Goal: Information Seeking & Learning: Learn about a topic

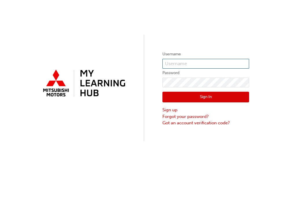
type input "0005839426"
click at [208, 94] on button "Sign In" at bounding box center [205, 97] width 87 height 11
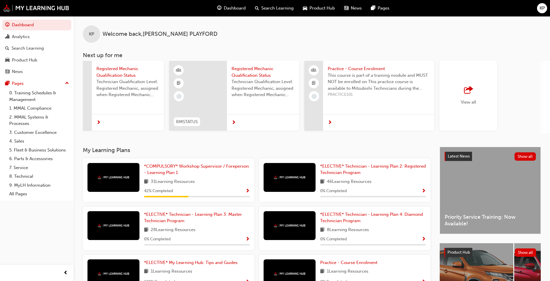
scroll to position [0, 319]
click at [289, 94] on div "button" at bounding box center [468, 90] width 15 height 8
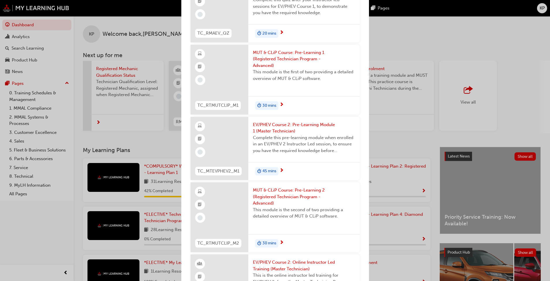
scroll to position [0, 0]
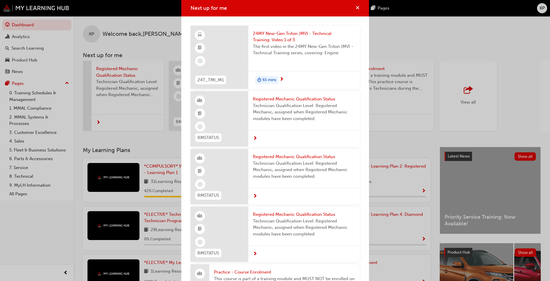
click at [289, 8] on span "cross-icon" at bounding box center [358, 8] width 4 height 5
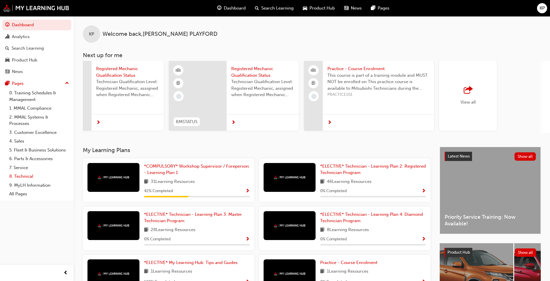
click at [20, 175] on link "8. Technical" at bounding box center [39, 176] width 64 height 9
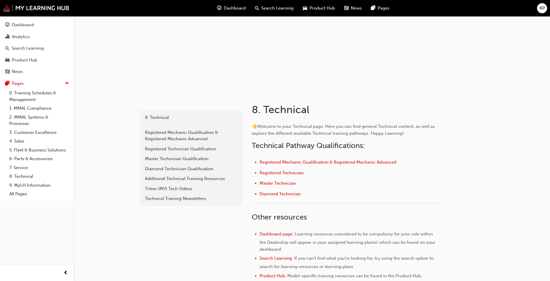
scroll to position [29, 0]
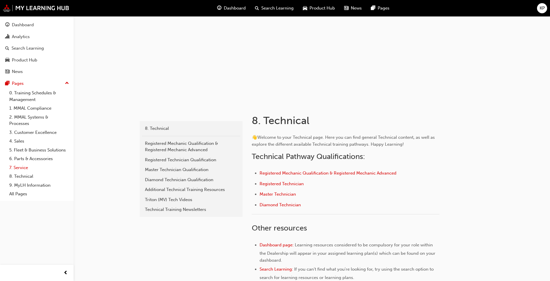
click at [19, 168] on link "7. Service" at bounding box center [39, 167] width 64 height 9
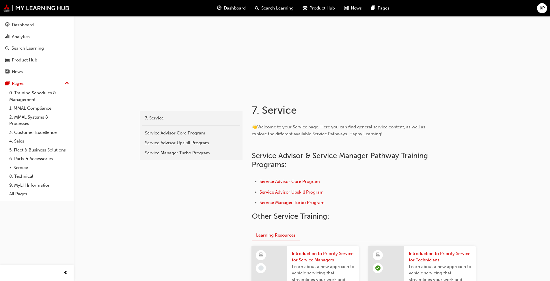
scroll to position [33, 0]
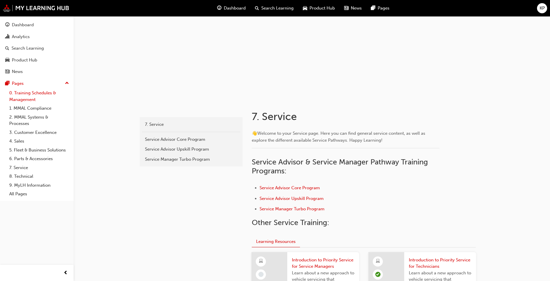
click at [20, 96] on link "0. Training Schedules & Management" at bounding box center [39, 96] width 64 height 15
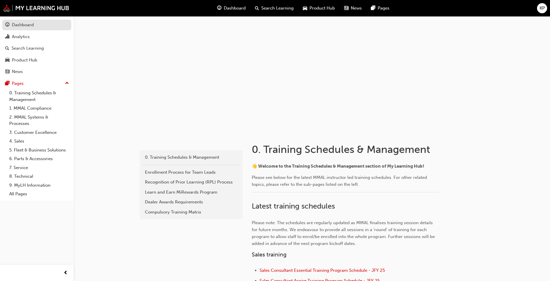
click at [27, 27] on div "Dashboard" at bounding box center [23, 25] width 22 height 7
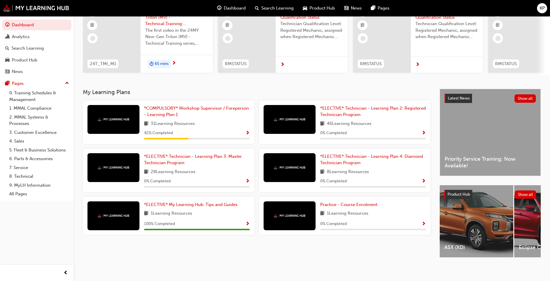
scroll to position [64, 0]
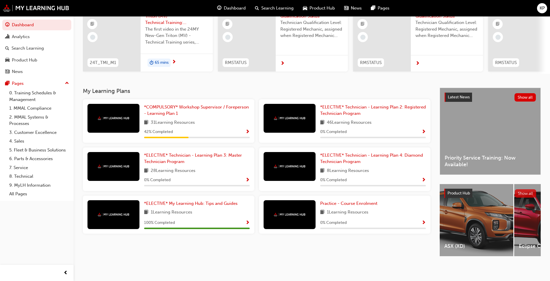
click at [289, 190] on button "Show all" at bounding box center [526, 193] width 22 height 8
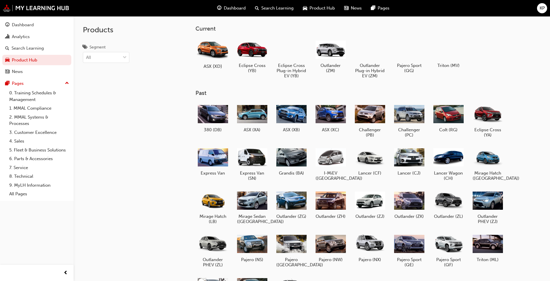
click at [213, 53] on div at bounding box center [213, 49] width 32 height 23
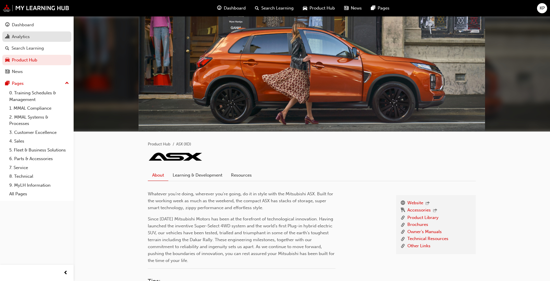
click at [14, 36] on div "Analytics" at bounding box center [21, 37] width 18 height 7
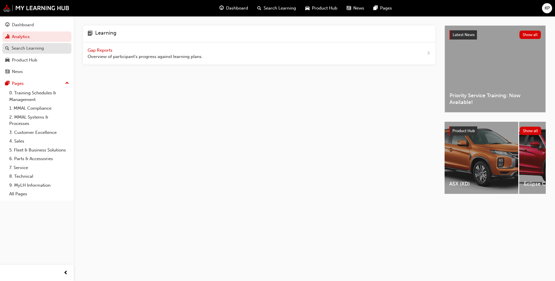
click at [21, 50] on div "Search Learning" at bounding box center [28, 48] width 32 height 7
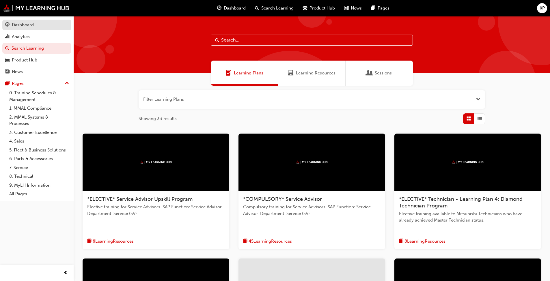
click at [24, 22] on div "Dashboard" at bounding box center [23, 25] width 22 height 7
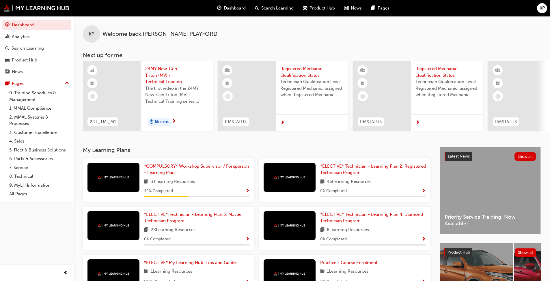
click at [143, 88] on div "24MY New-Gen Triton (MV) - Technical Training: Video 1 of 3 The first video in …" at bounding box center [177, 87] width 72 height 52
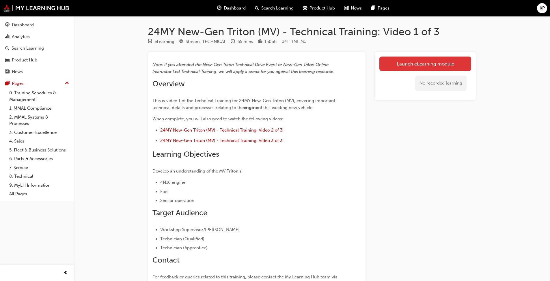
click at [289, 64] on link "Launch eLearning module" at bounding box center [426, 64] width 92 height 14
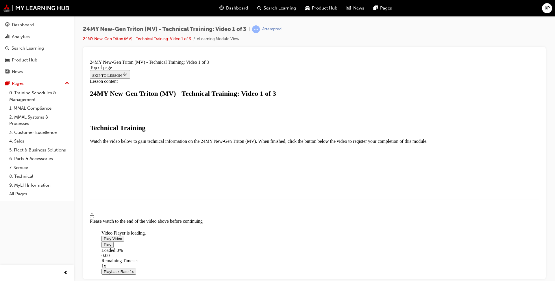
scroll to position [116, 0]
click at [104, 216] on span "Video player" at bounding box center [104, 239] width 0 height 4
click at [104, 216] on span "Video player" at bounding box center [104, 245] width 0 height 4
